Goal: Navigation & Orientation: Find specific page/section

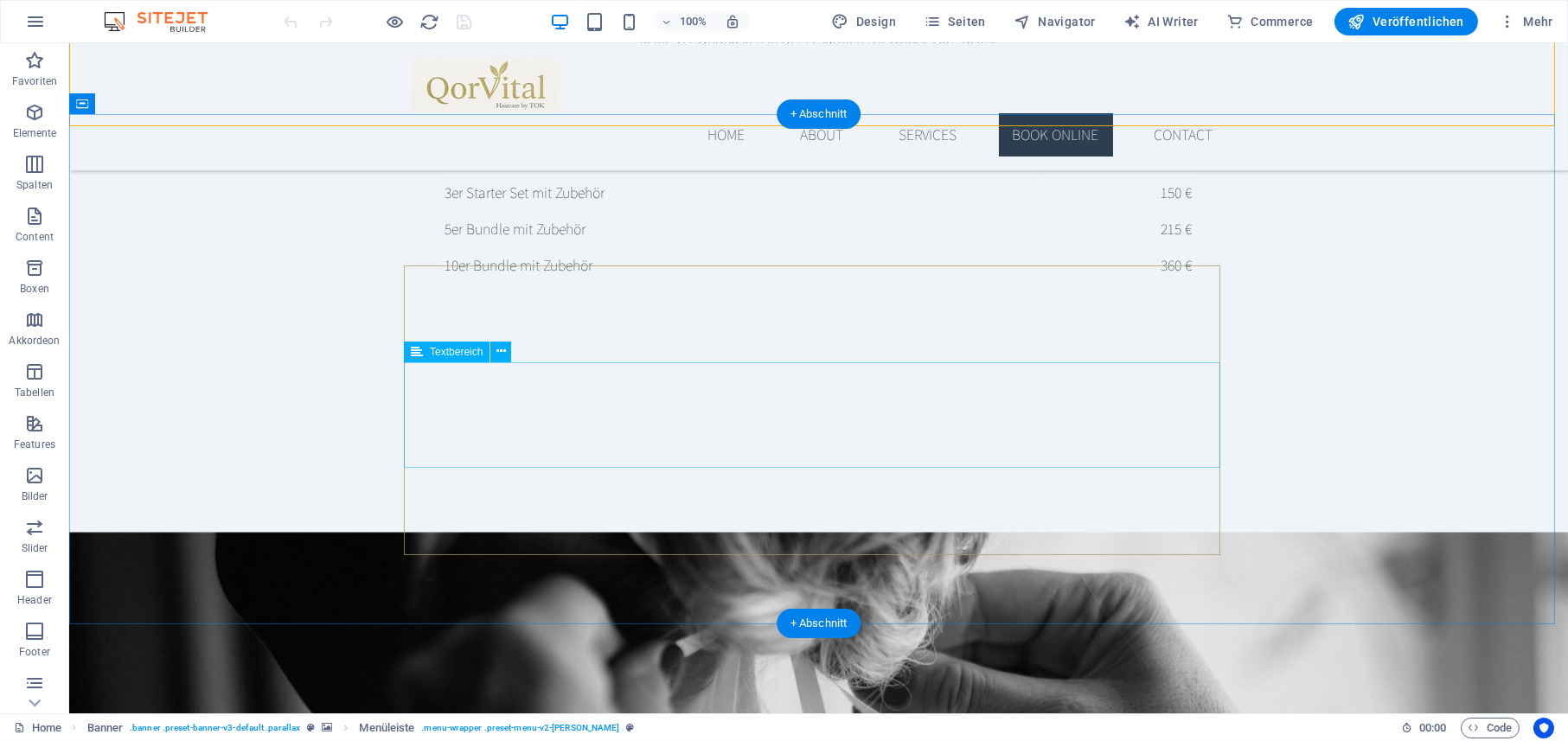
scroll to position [2588, 0]
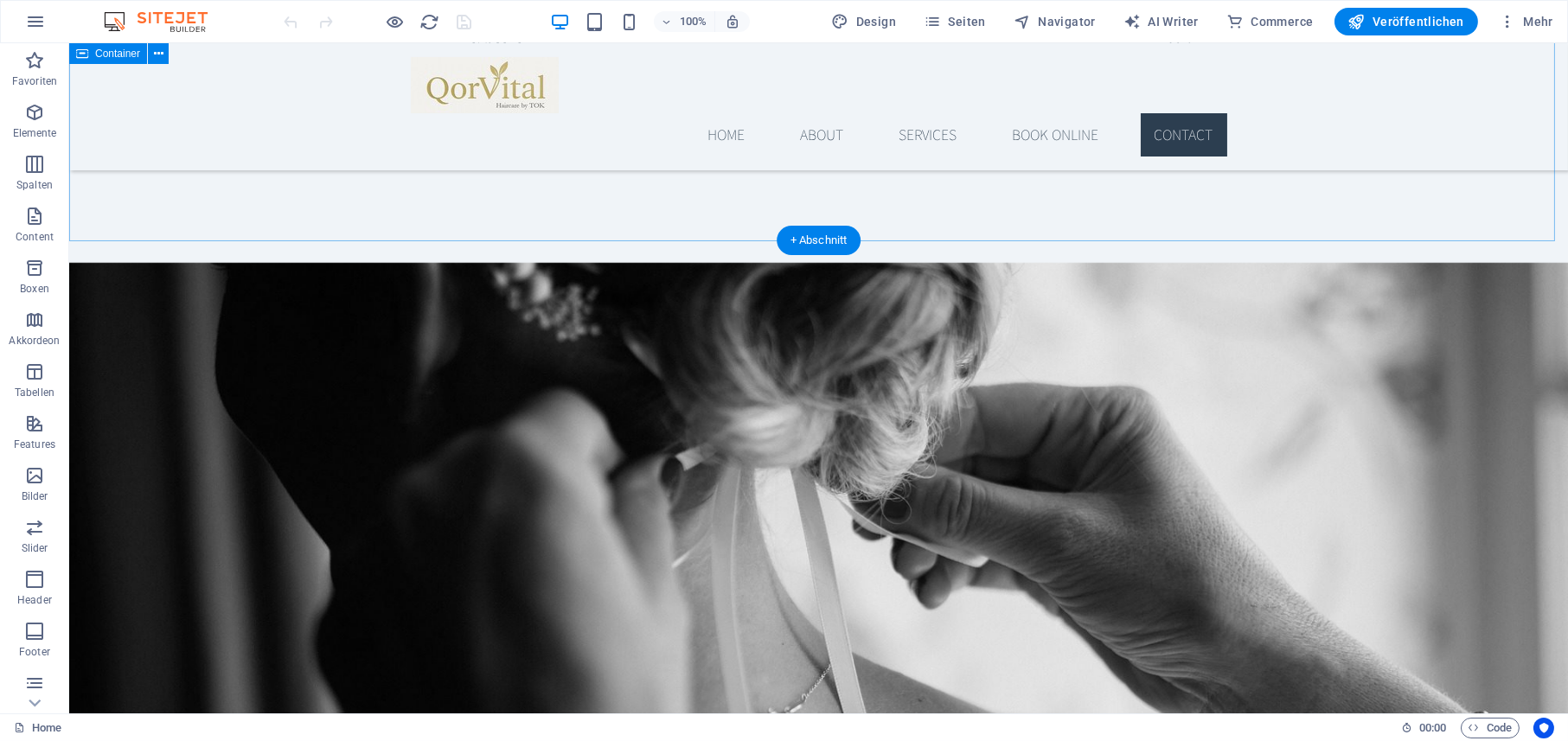
scroll to position [2564, 0]
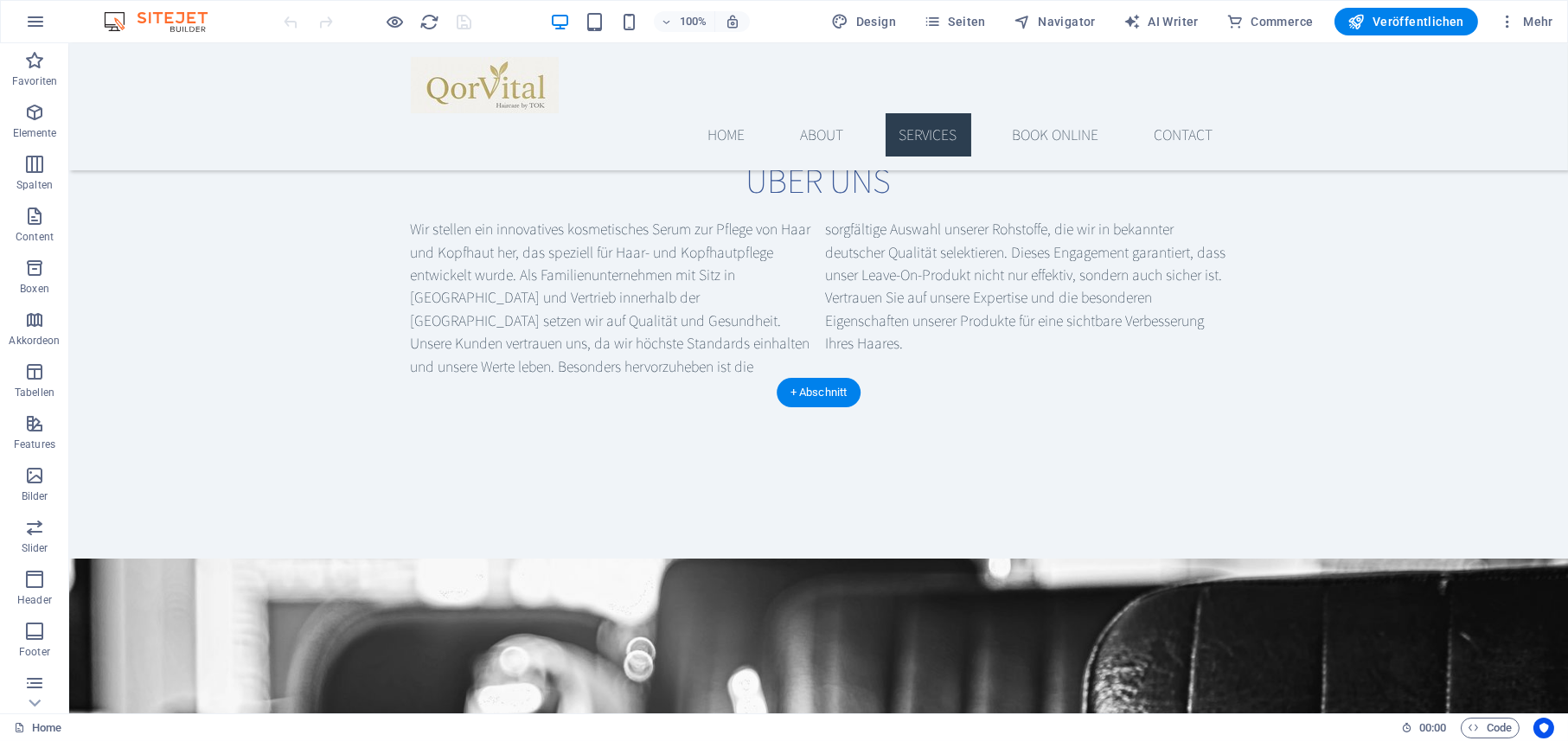
scroll to position [1048, 0]
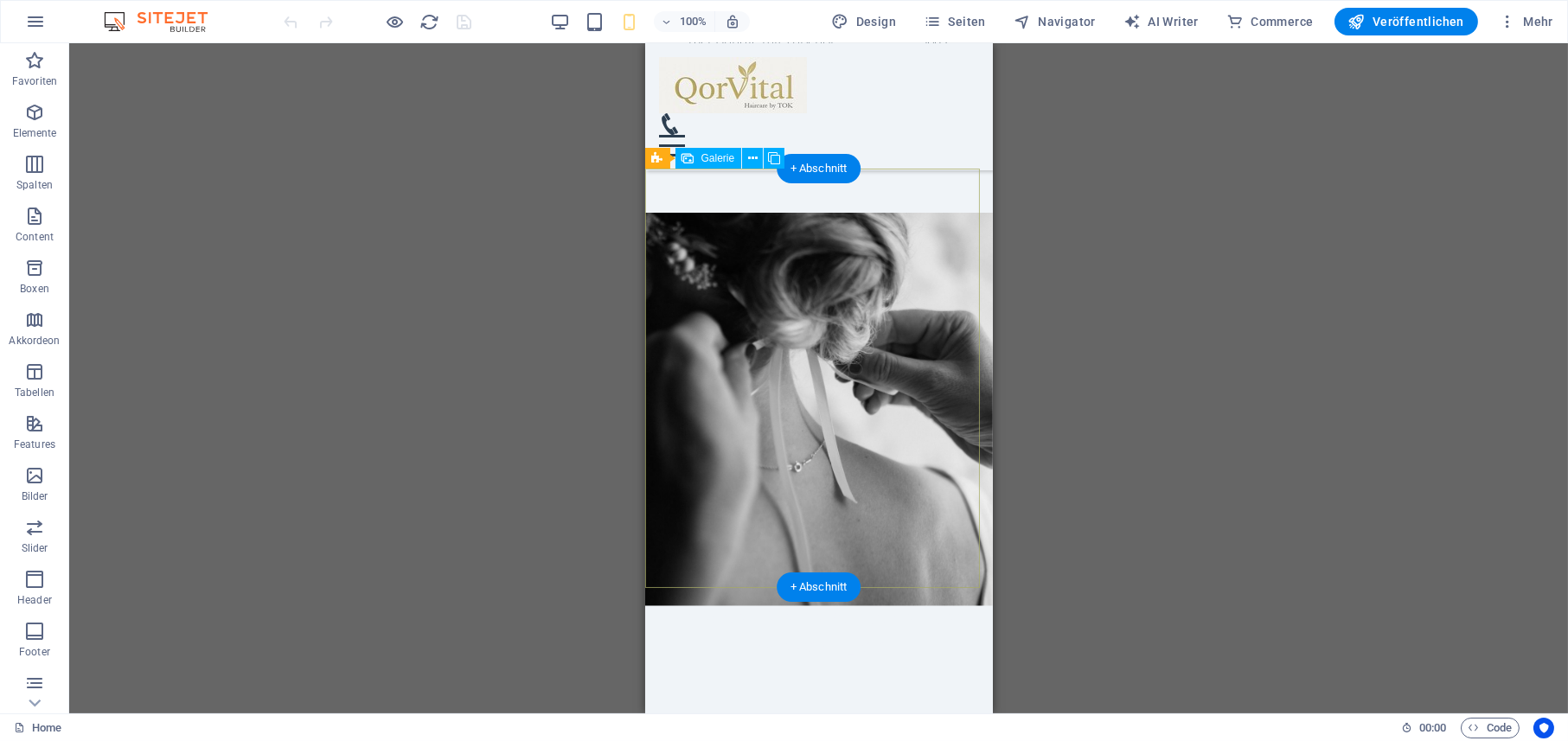
scroll to position [2513, 0]
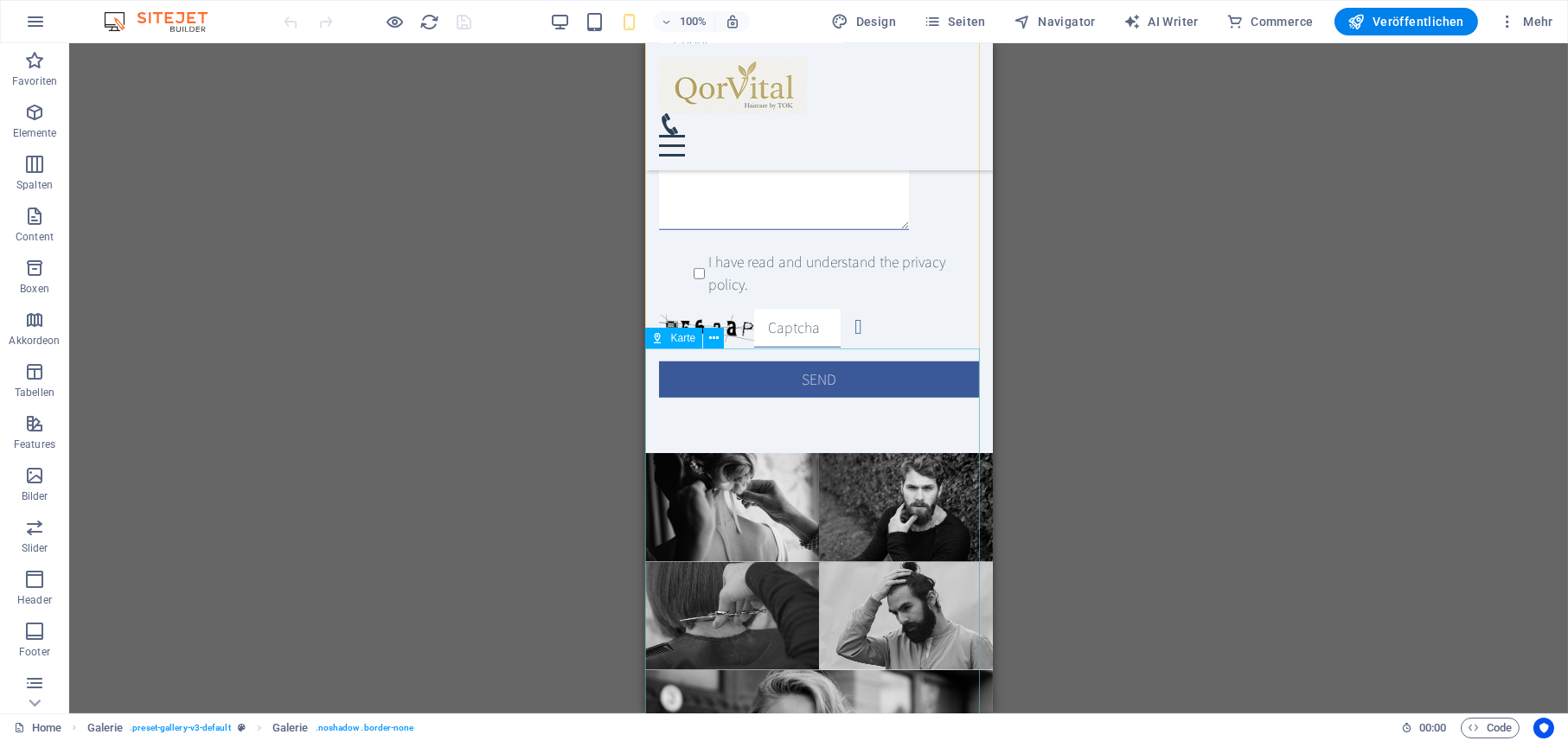
scroll to position [3458, 0]
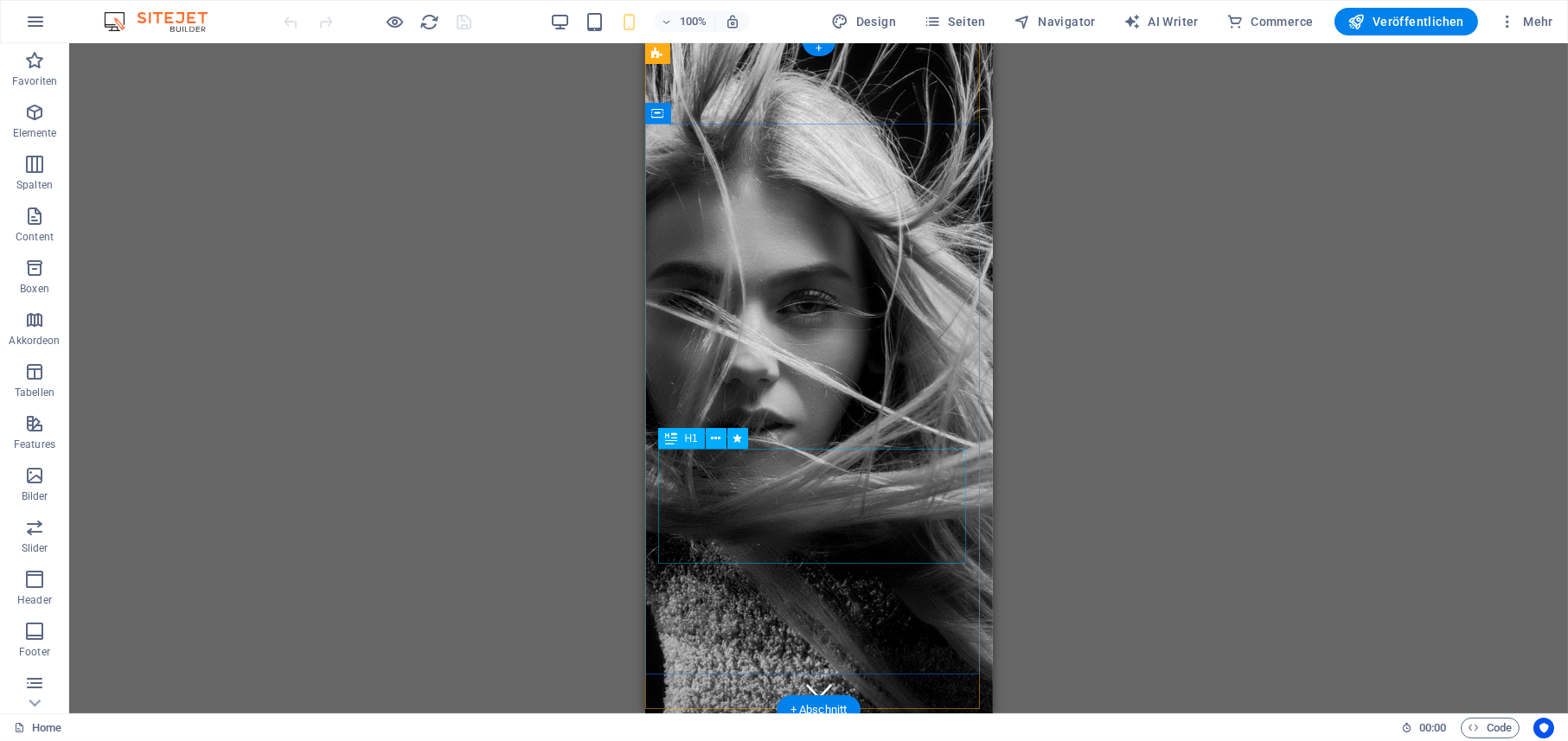
scroll to position [0, 0]
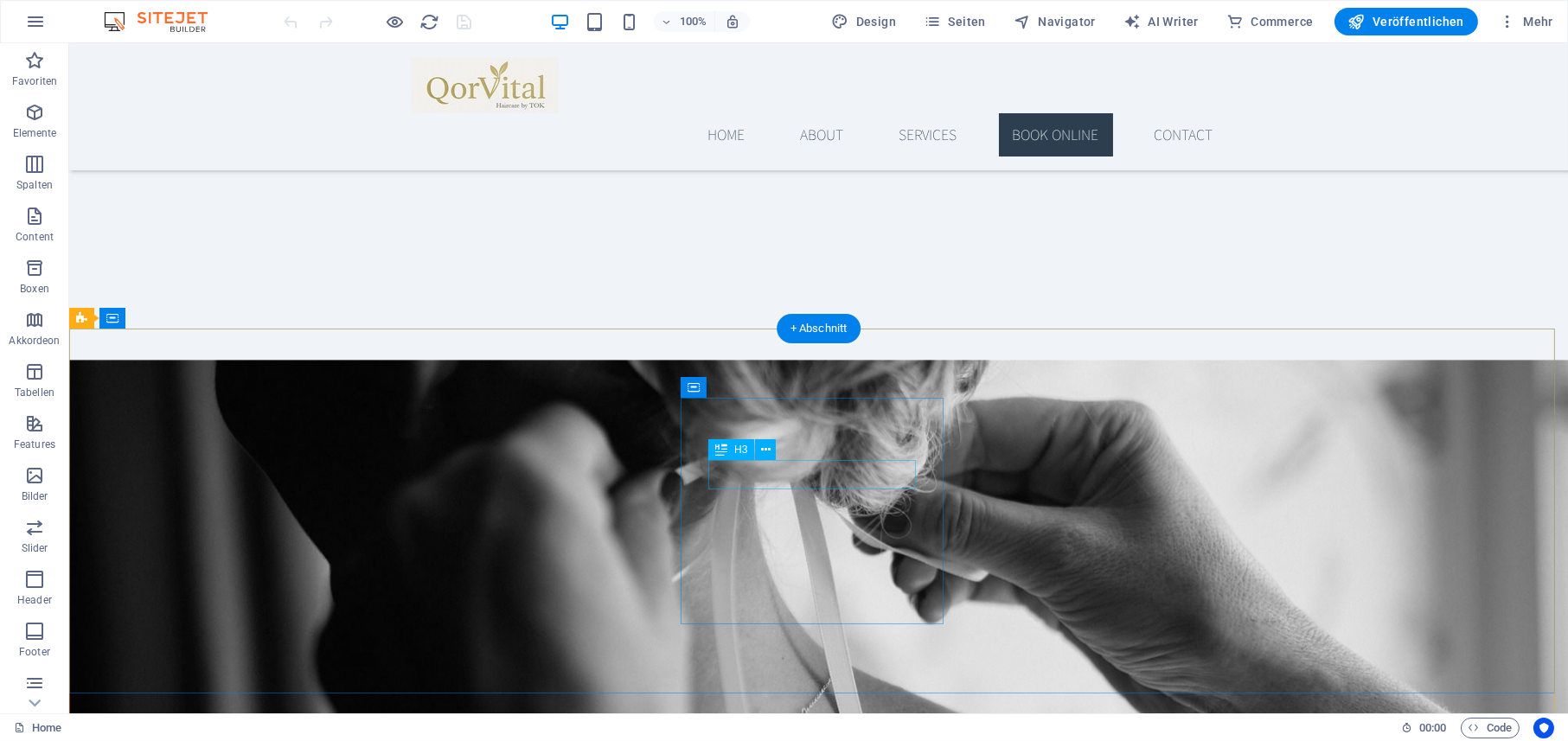
scroll to position [3069, 0]
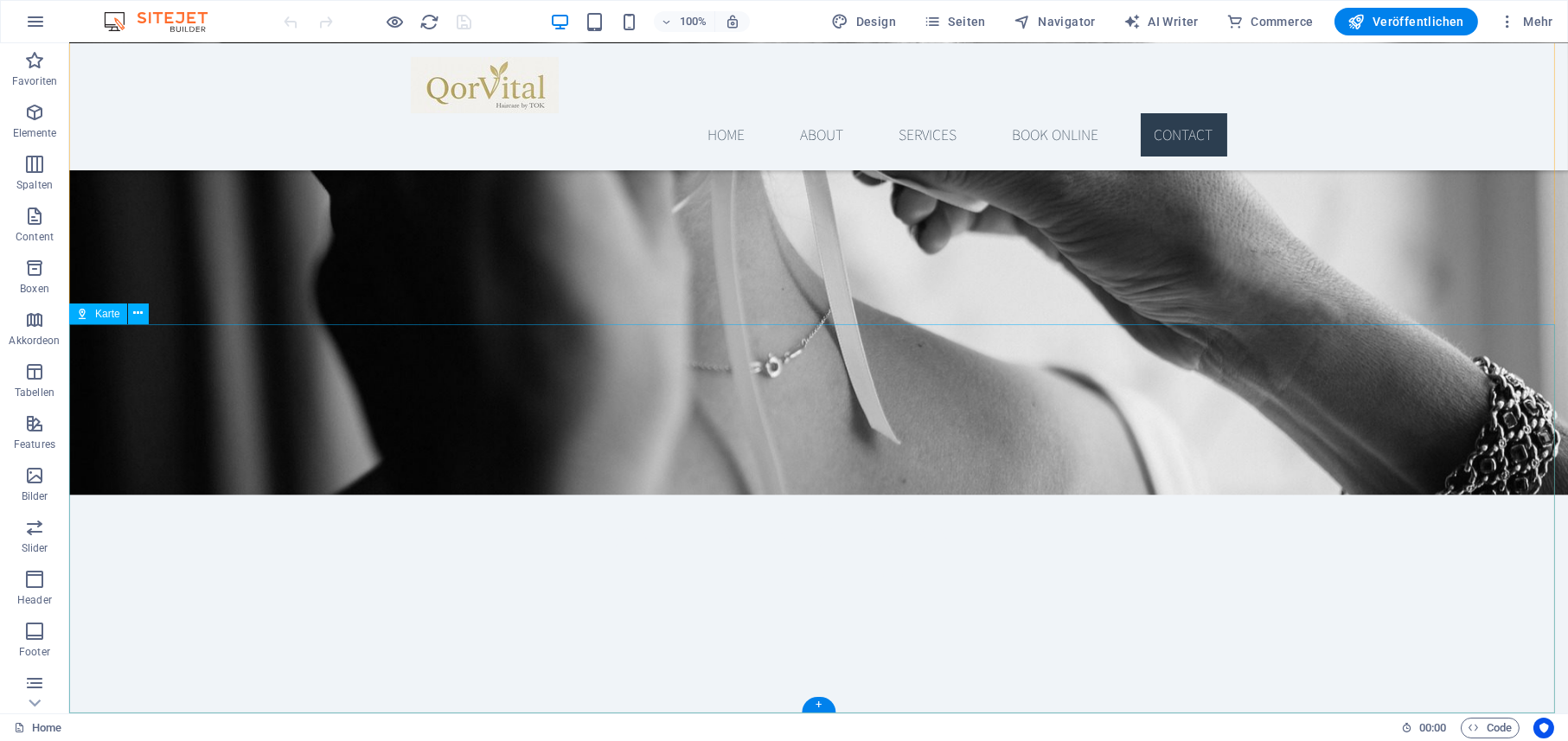
click at [142, 314] on icon at bounding box center [138, 313] width 10 height 18
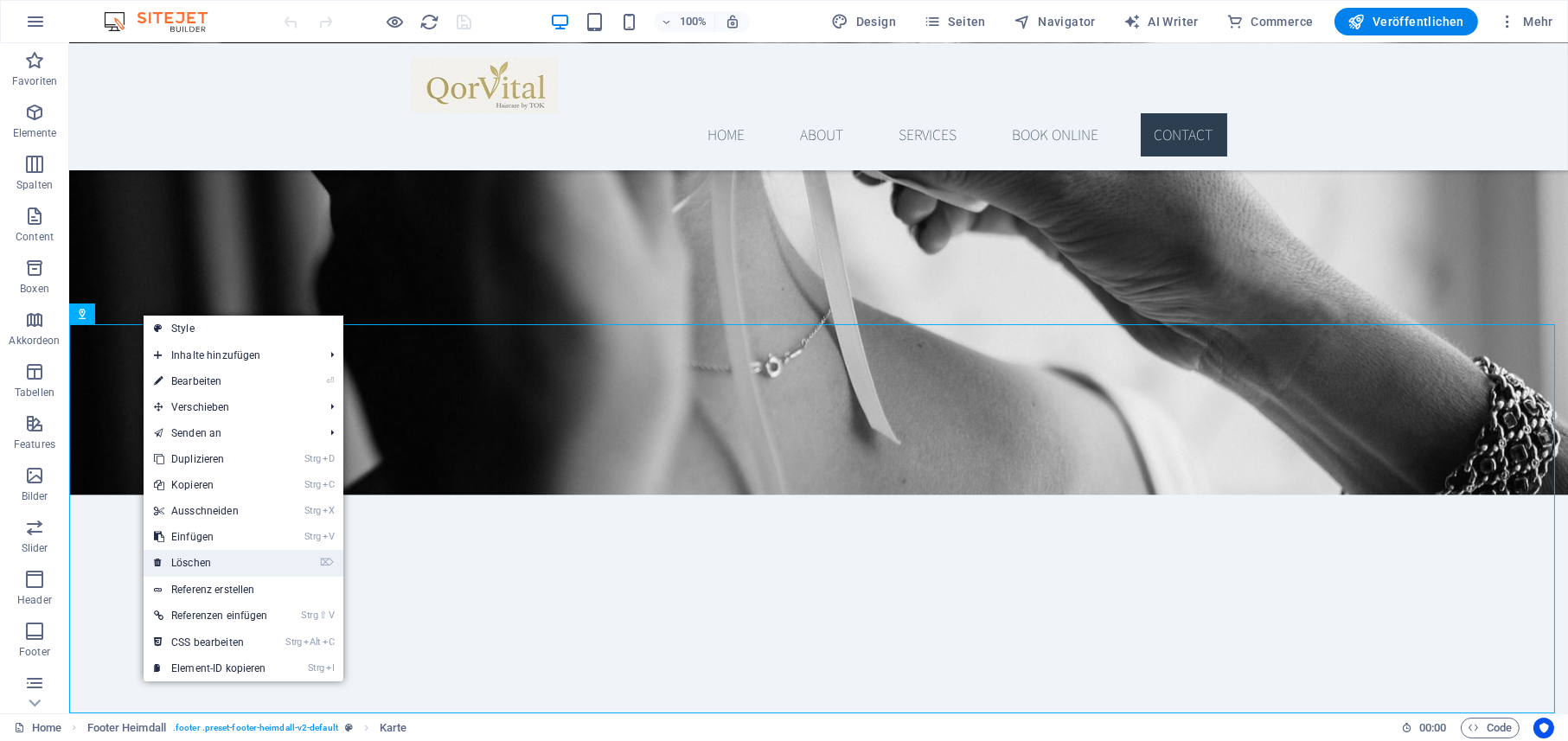
click at [223, 566] on link "⌦ Löschen" at bounding box center [211, 562] width 135 height 26
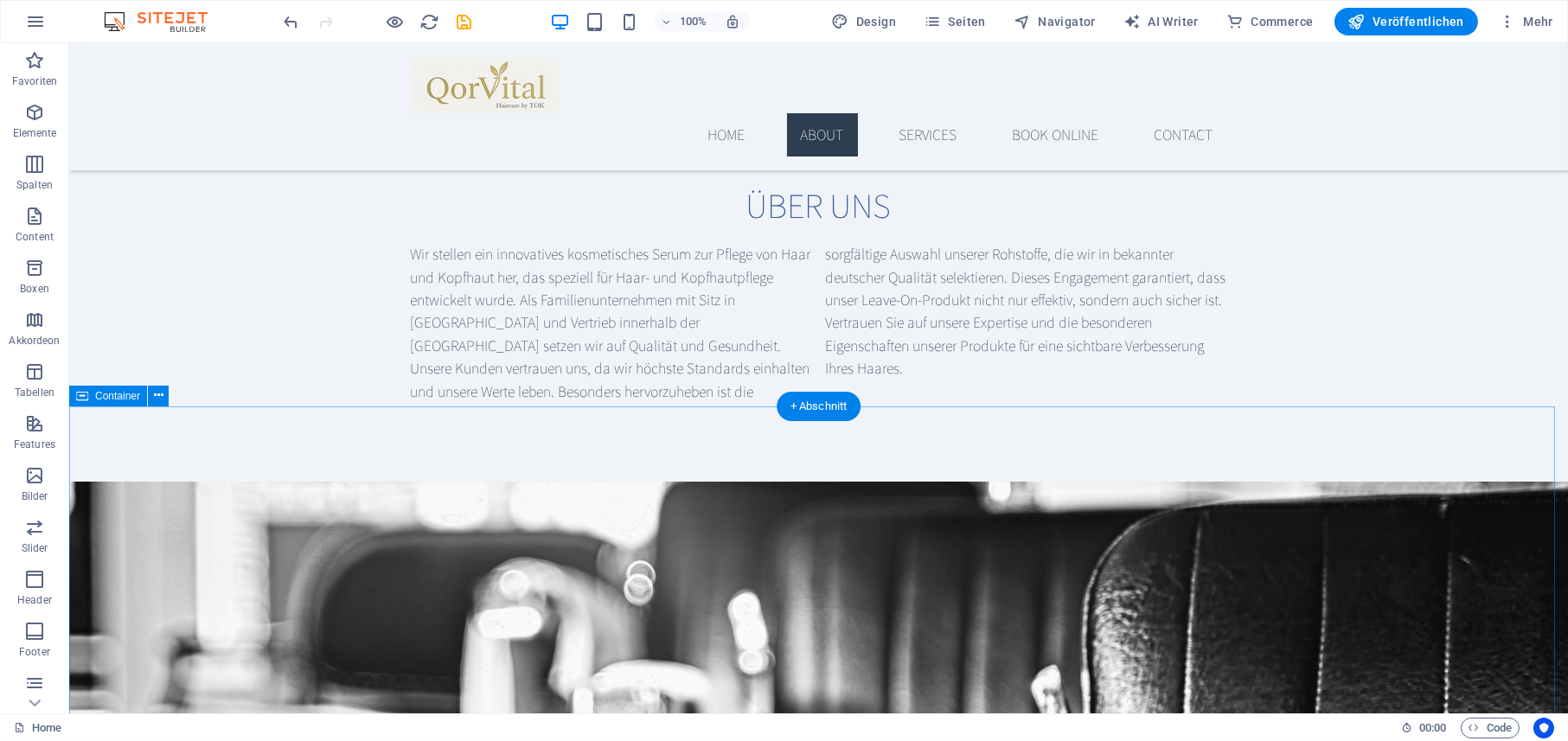
scroll to position [0, 0]
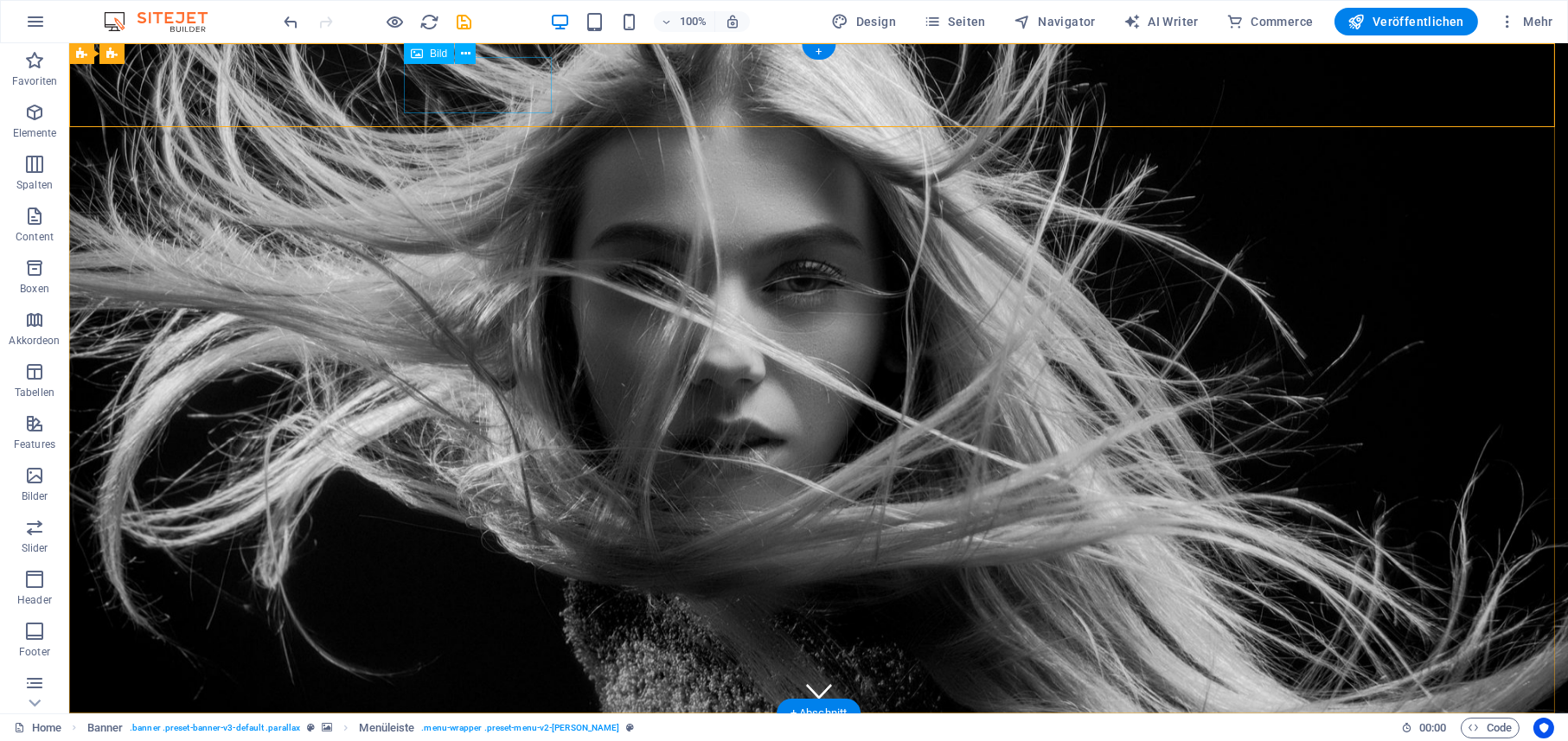
click at [447, 727] on figure at bounding box center [819, 754] width 816 height 56
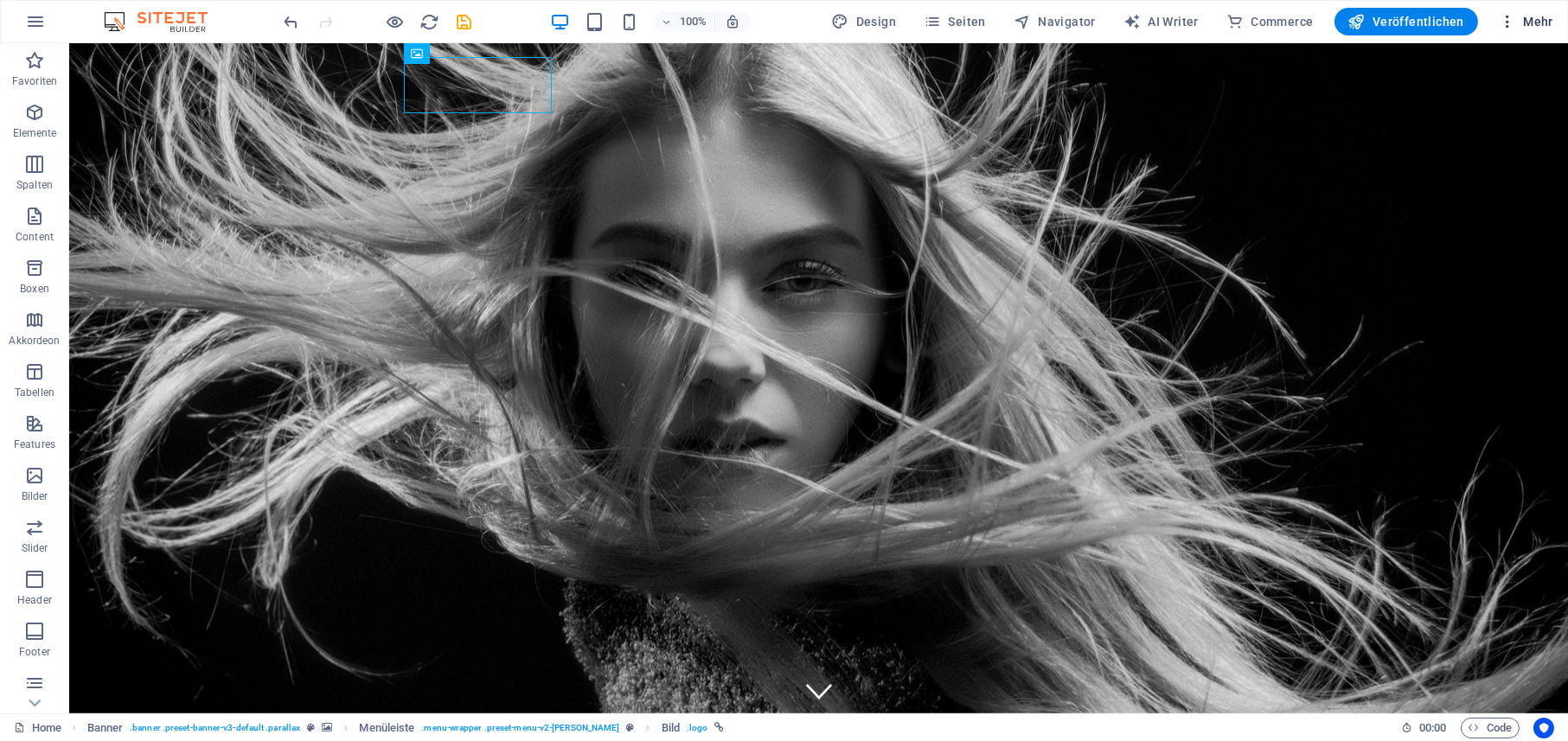
click at [1517, 12] on button "Mehr" at bounding box center [1525, 21] width 68 height 28
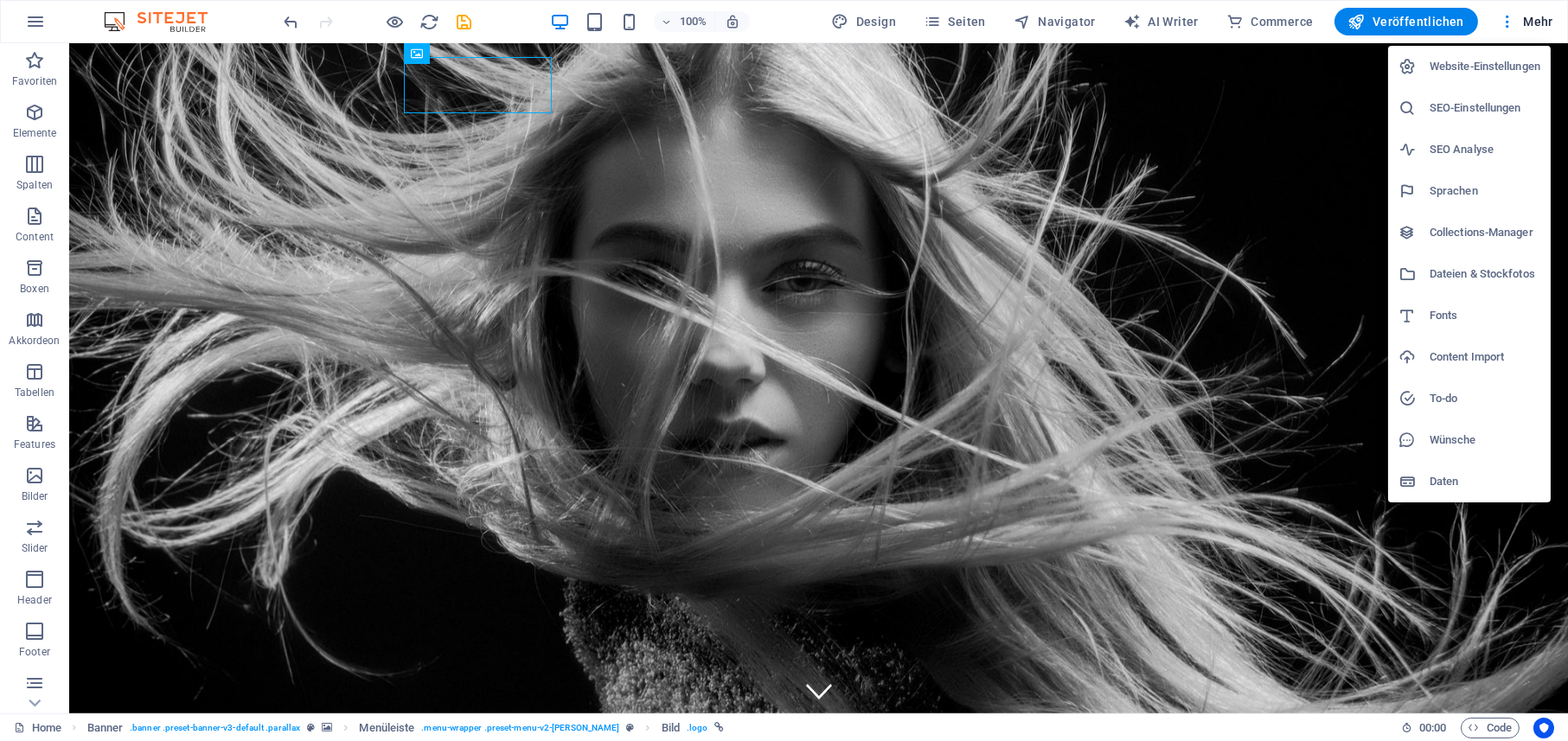
click at [87, 60] on div at bounding box center [784, 370] width 1568 height 741
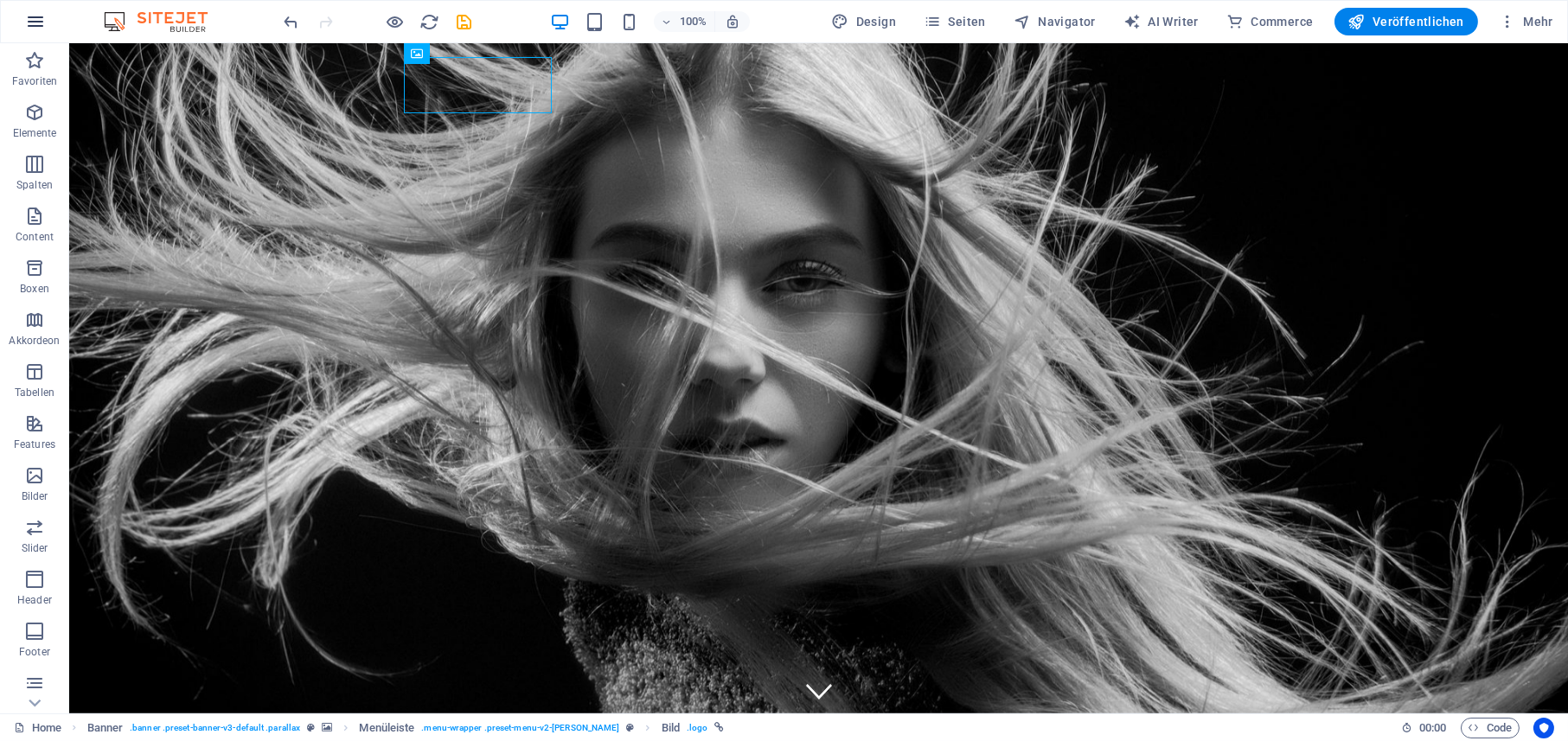
click at [39, 20] on icon "button" at bounding box center [35, 21] width 20 height 20
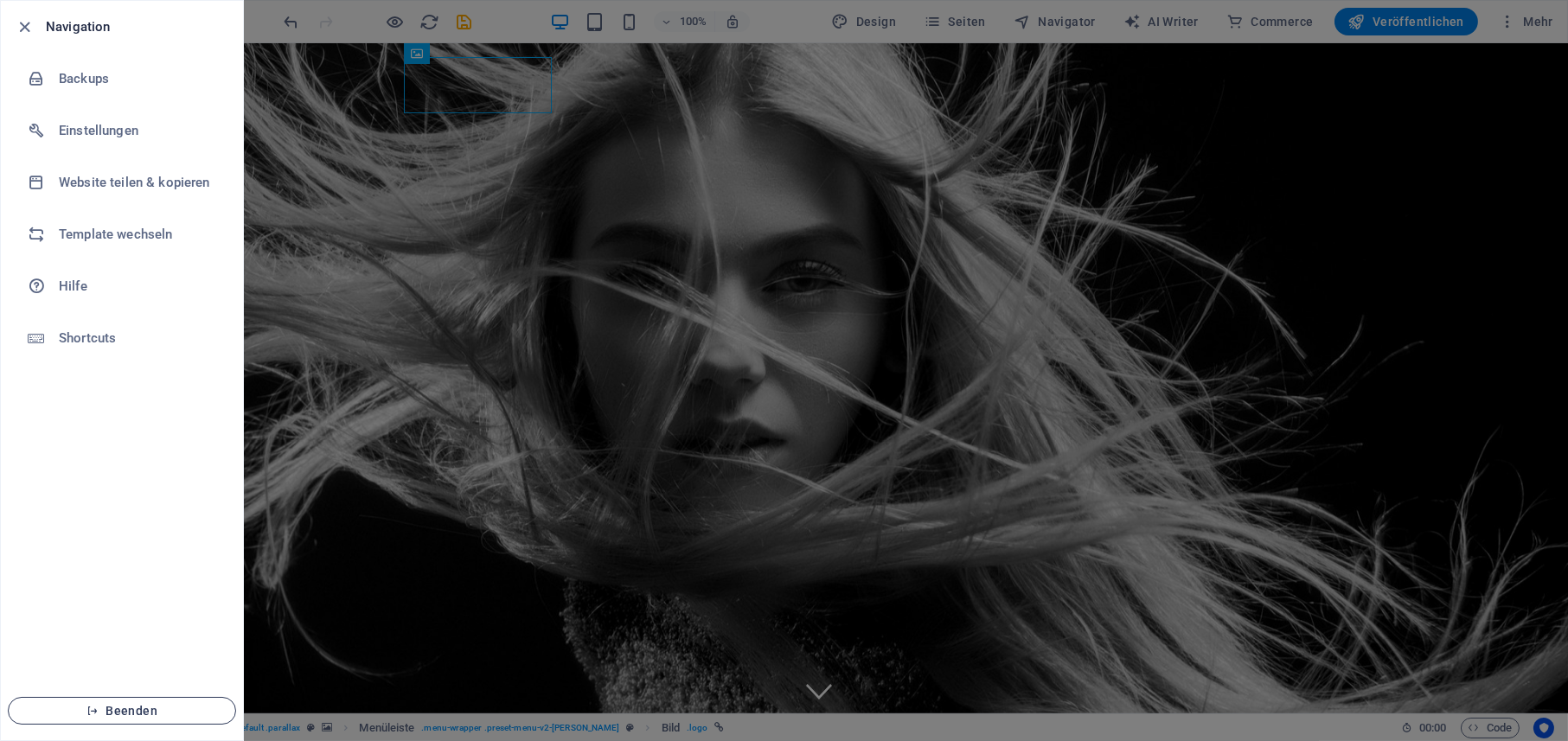
click at [133, 712] on span "Beenden" at bounding box center [122, 711] width 199 height 14
